Goal: Task Accomplishment & Management: Complete application form

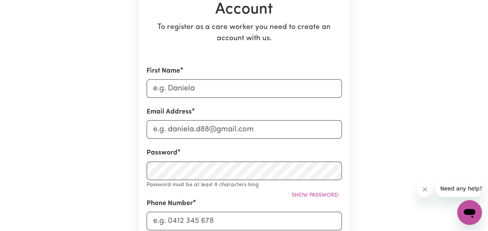
scroll to position [104, 0]
click at [218, 88] on input "First Name" at bounding box center [244, 89] width 195 height 19
type input "[PERSON_NAME]"
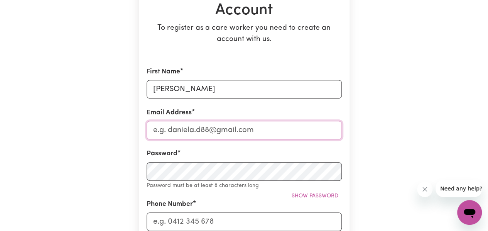
click at [208, 135] on input "Email Address" at bounding box center [244, 130] width 195 height 19
type input "[EMAIL_ADDRESS][DOMAIN_NAME]"
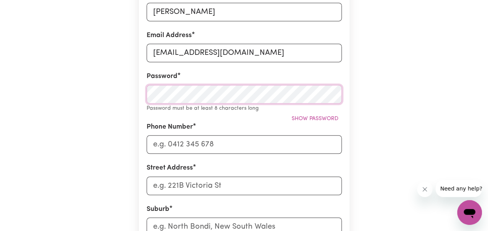
scroll to position [181, 0]
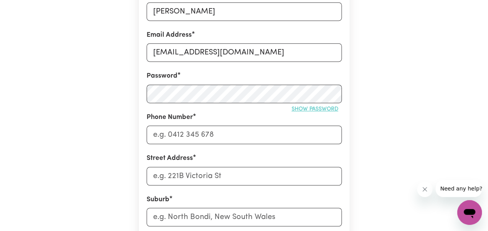
click at [300, 112] on span "Show password" at bounding box center [315, 109] width 47 height 6
click at [300, 112] on span "Hide password" at bounding box center [317, 109] width 43 height 6
click at [293, 132] on input "Phone Number" at bounding box center [244, 134] width 195 height 19
type input "0425883074"
click at [279, 174] on input "Street Address" at bounding box center [244, 176] width 195 height 19
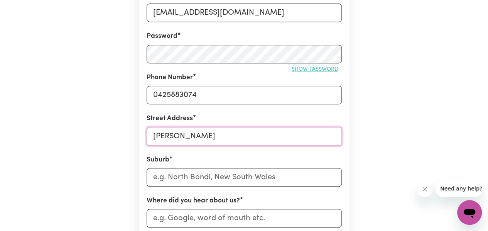
scroll to position [225, 0]
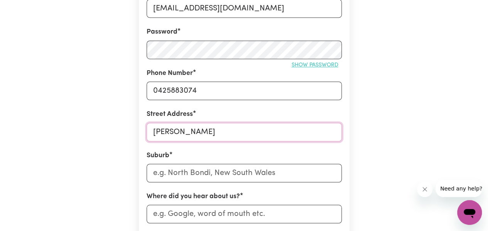
type input "[PERSON_NAME]"
click at [267, 173] on input "text" at bounding box center [244, 173] width 195 height 19
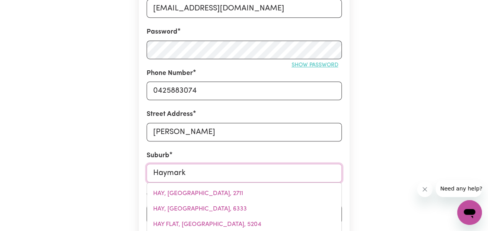
type input "Haymarke"
type input "HaymarkeT, [GEOGRAPHIC_DATA], 2000"
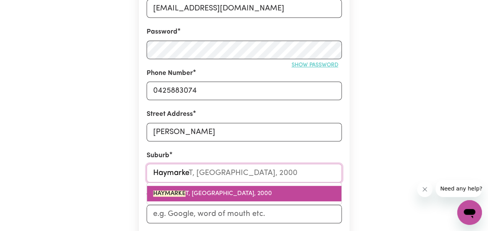
click at [241, 192] on span "HAYMARKE T, [GEOGRAPHIC_DATA], 2000" at bounding box center [212, 193] width 119 height 6
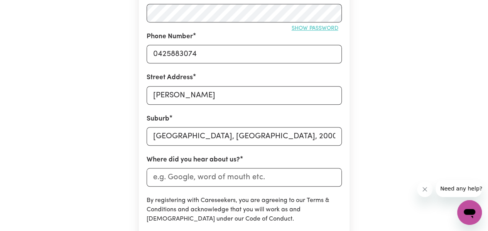
scroll to position [269, 0]
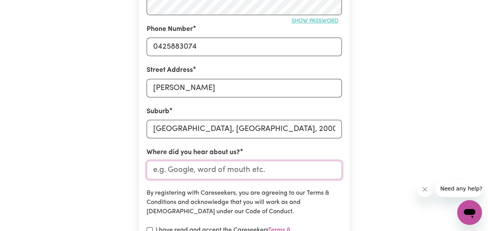
click at [205, 174] on input "Where did you hear about us?" at bounding box center [244, 170] width 195 height 19
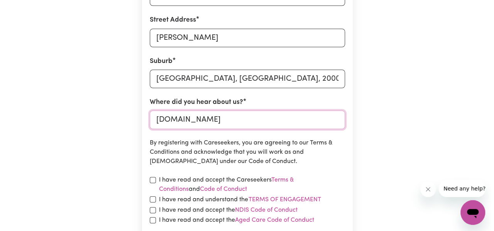
scroll to position [355, 0]
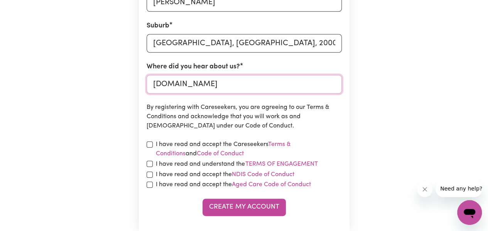
type input "[DOMAIN_NAME]"
click at [152, 142] on input "checkbox" at bounding box center [150, 144] width 6 height 6
checkbox input "true"
click at [150, 167] on div "I have read and understand the Terms of Engagement" at bounding box center [244, 164] width 195 height 10
click at [152, 169] on form "First Name [PERSON_NAME] Email Address [EMAIL_ADDRESS][DOMAIN_NAME] Password Sh…" at bounding box center [244, 15] width 195 height 400
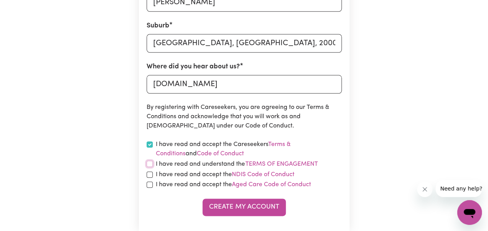
click at [152, 163] on input "checkbox" at bounding box center [150, 164] width 6 height 6
checkbox input "true"
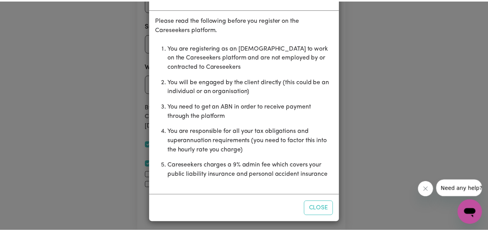
scroll to position [29, 0]
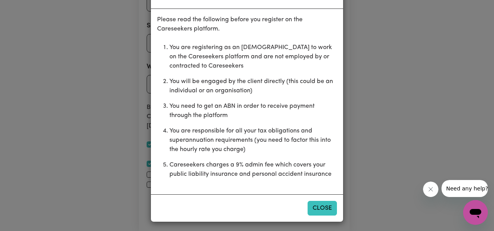
click at [308, 204] on button "Close" at bounding box center [322, 208] width 29 height 15
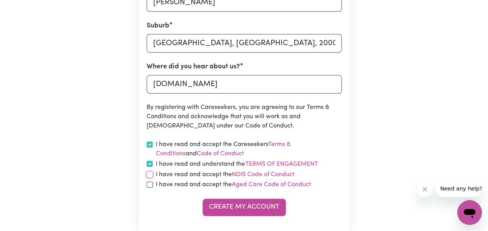
click at [151, 174] on input "checkbox" at bounding box center [150, 174] width 6 height 6
checkbox input "true"
click at [151, 186] on input "checkbox" at bounding box center [150, 184] width 6 height 6
checkbox input "true"
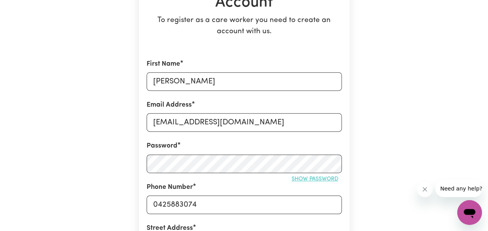
scroll to position [0, 0]
